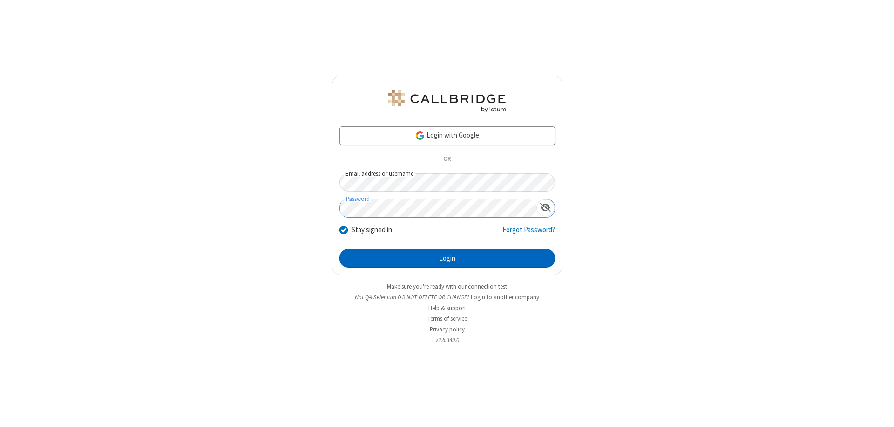
click at [447, 258] on button "Login" at bounding box center [448, 258] width 216 height 19
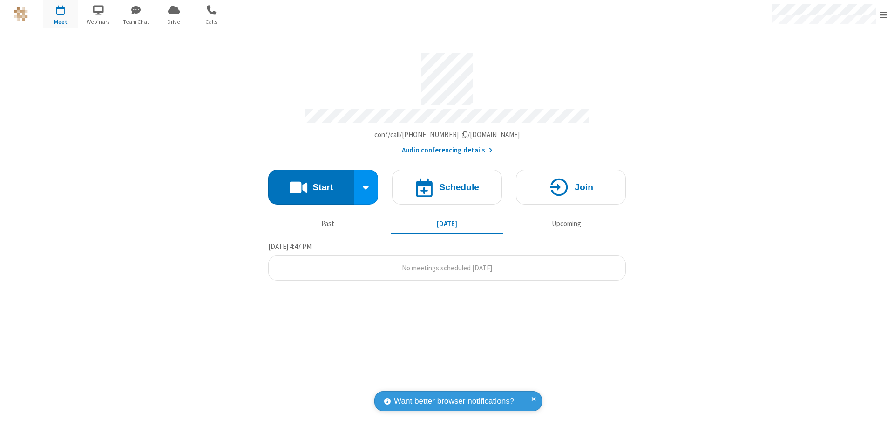
click at [311, 183] on button "Start" at bounding box center [311, 187] width 86 height 35
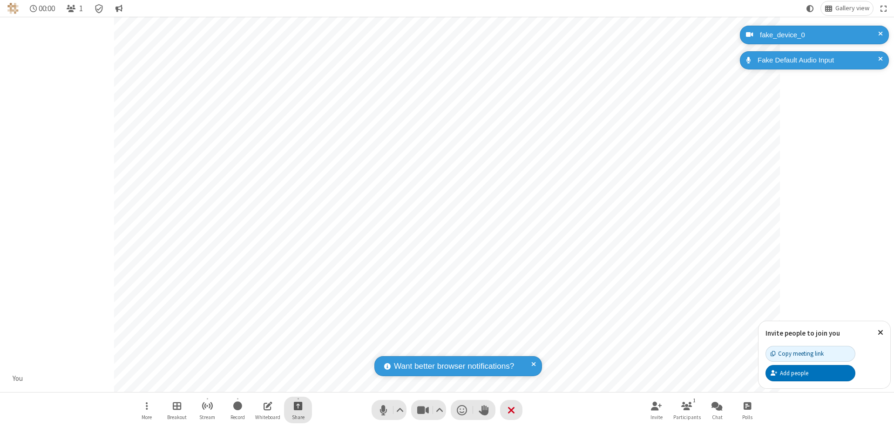
click at [298, 405] on span "Start sharing" at bounding box center [298, 406] width 9 height 12
click at [260, 367] on span "Present files & media" at bounding box center [260, 367] width 11 height 8
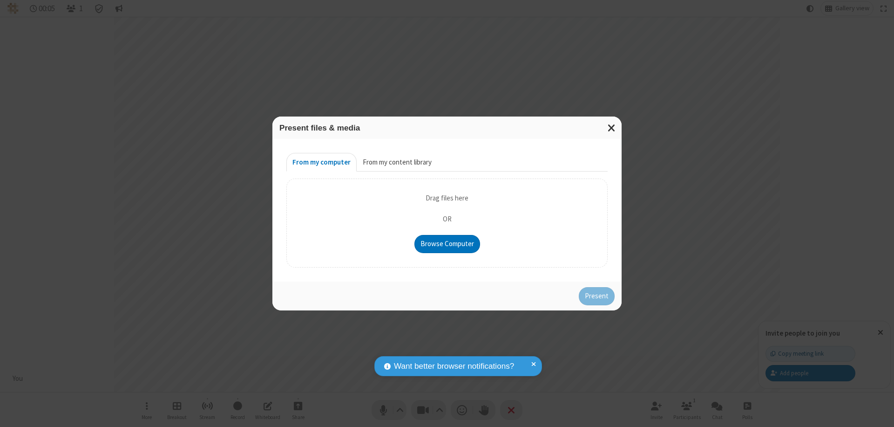
click at [396, 162] on button "From my content library" at bounding box center [397, 162] width 81 height 19
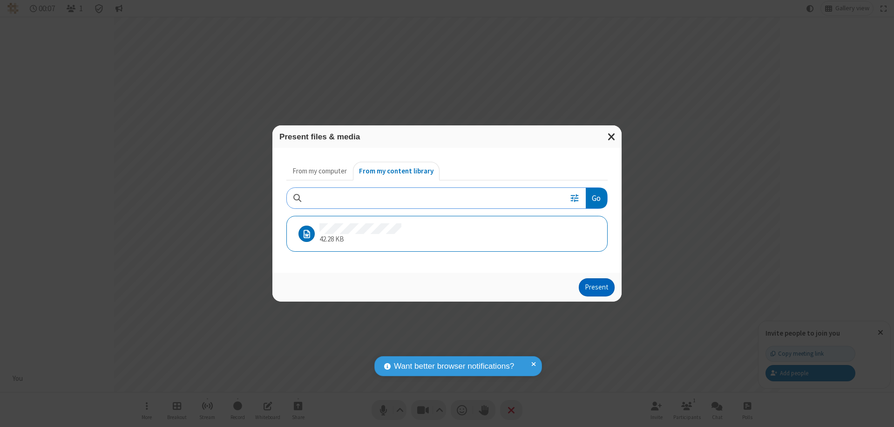
click at [598, 287] on button "Present" at bounding box center [597, 287] width 36 height 19
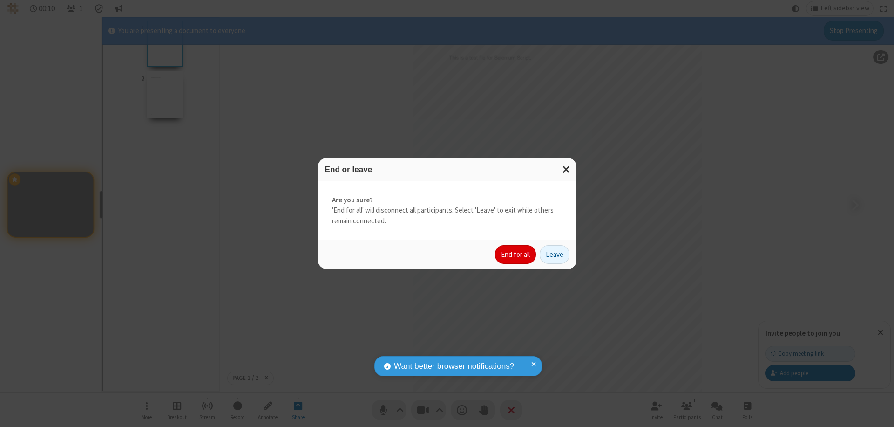
click at [516, 254] on button "End for all" at bounding box center [515, 254] width 41 height 19
